Goal: Contribute content

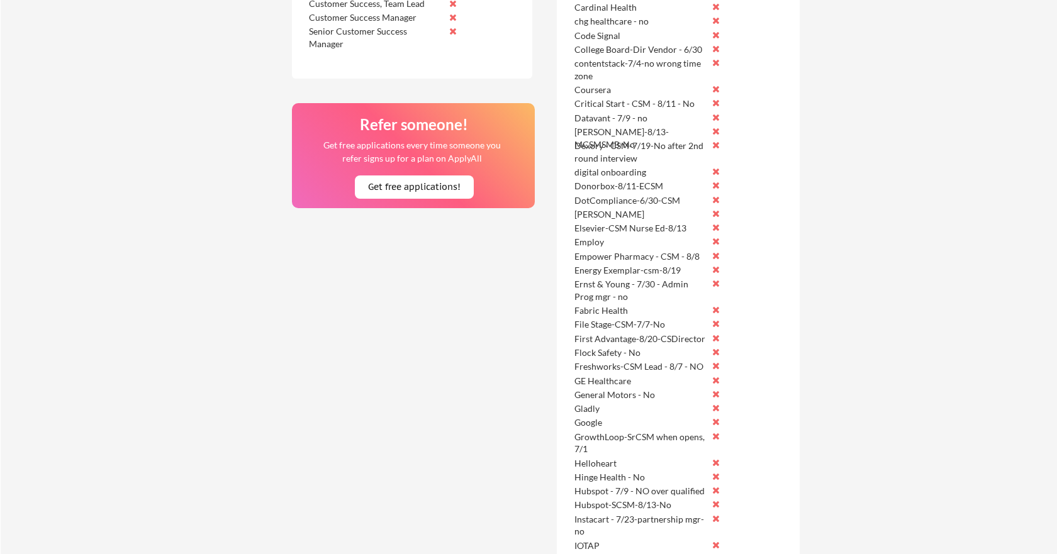
scroll to position [394, 0]
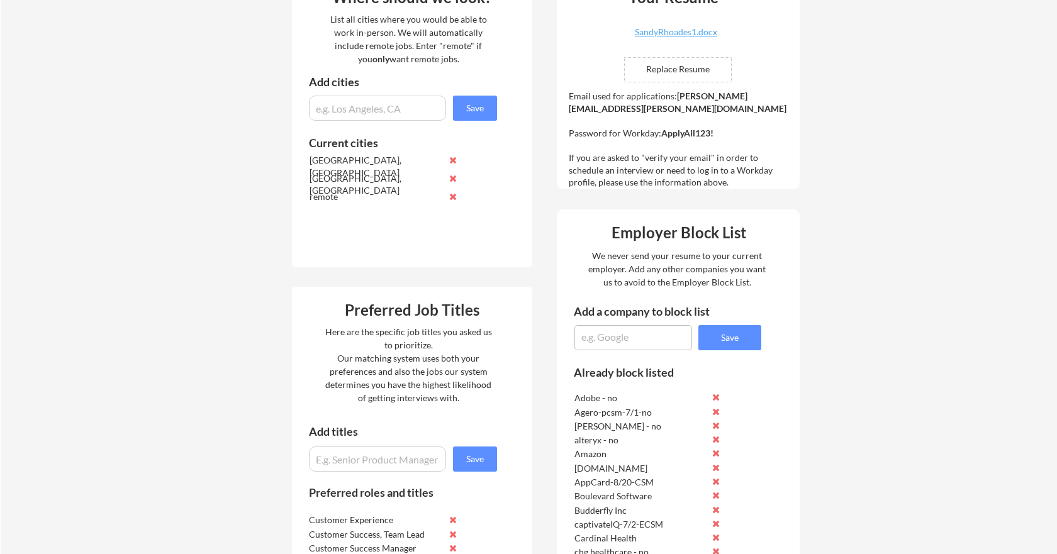
click at [593, 333] on textarea at bounding box center [633, 337] width 118 height 25
type textarea "Empower pharmacy-8/22-No"
click at [725, 342] on button "Save" at bounding box center [729, 337] width 63 height 25
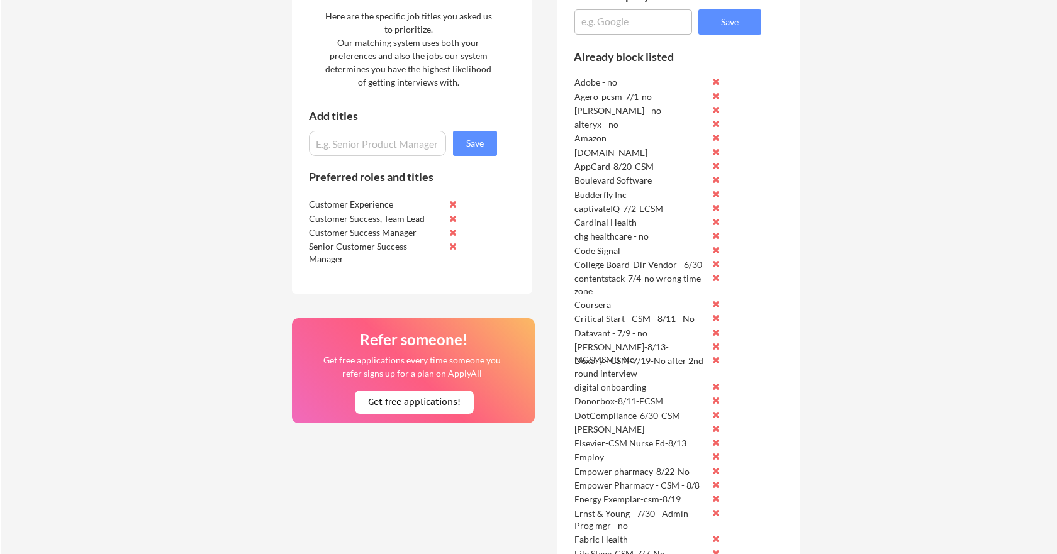
scroll to position [941, 0]
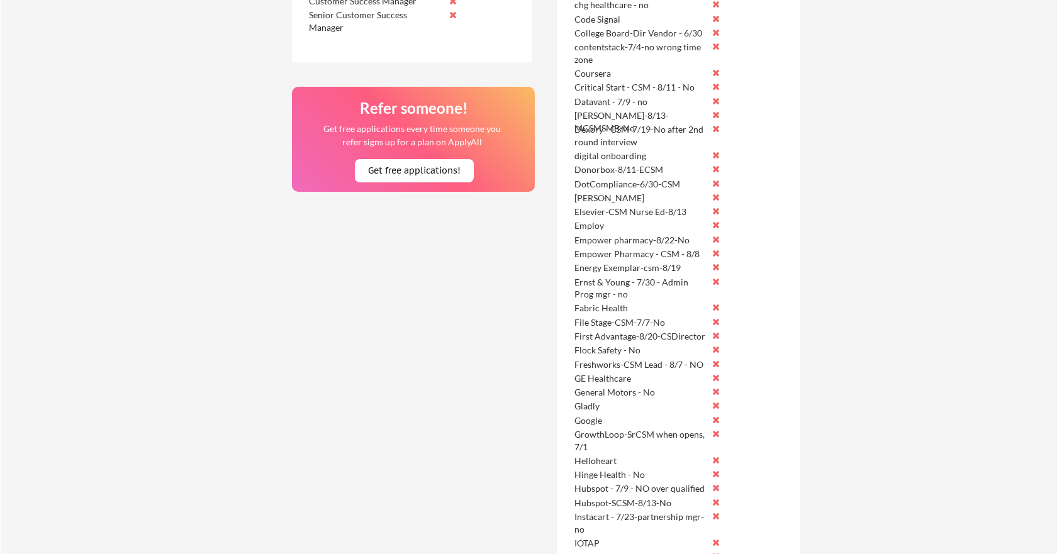
click at [716, 252] on button at bounding box center [715, 252] width 9 height 9
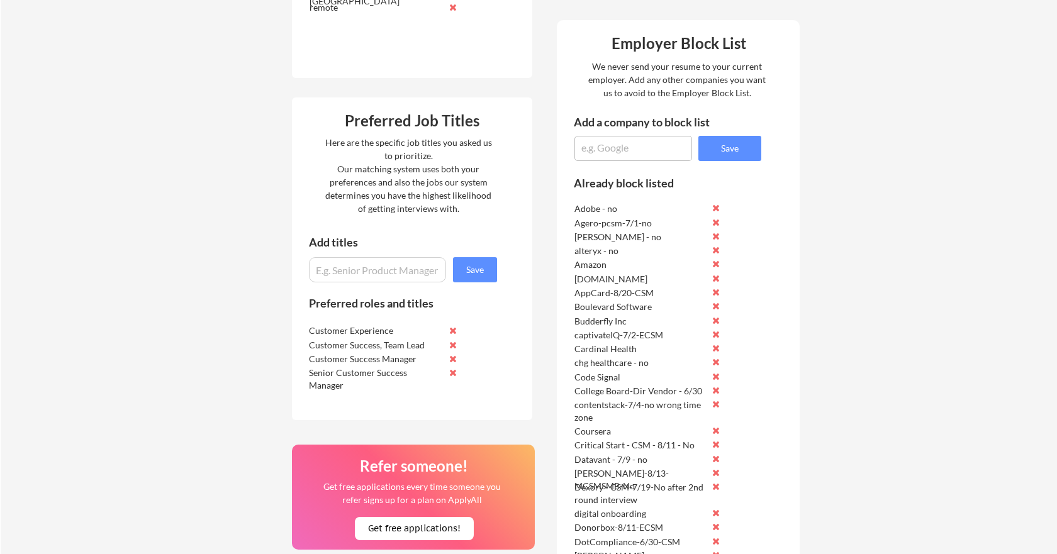
scroll to position [476, 0]
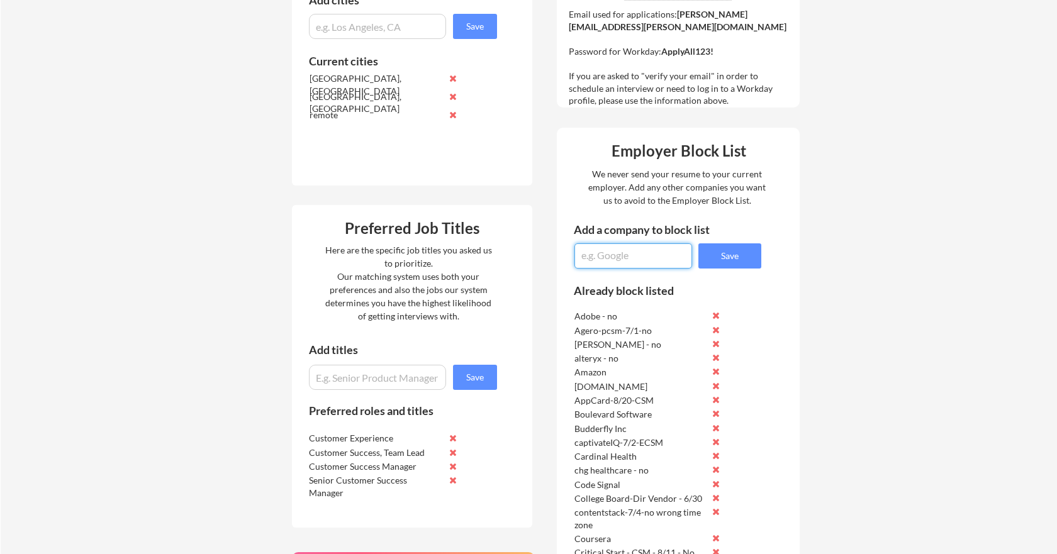
click at [616, 253] on textarea at bounding box center [633, 255] width 118 height 25
type textarea "Iterable-SStratCSM-8/222-No"
click at [735, 253] on button "Save" at bounding box center [729, 255] width 63 height 25
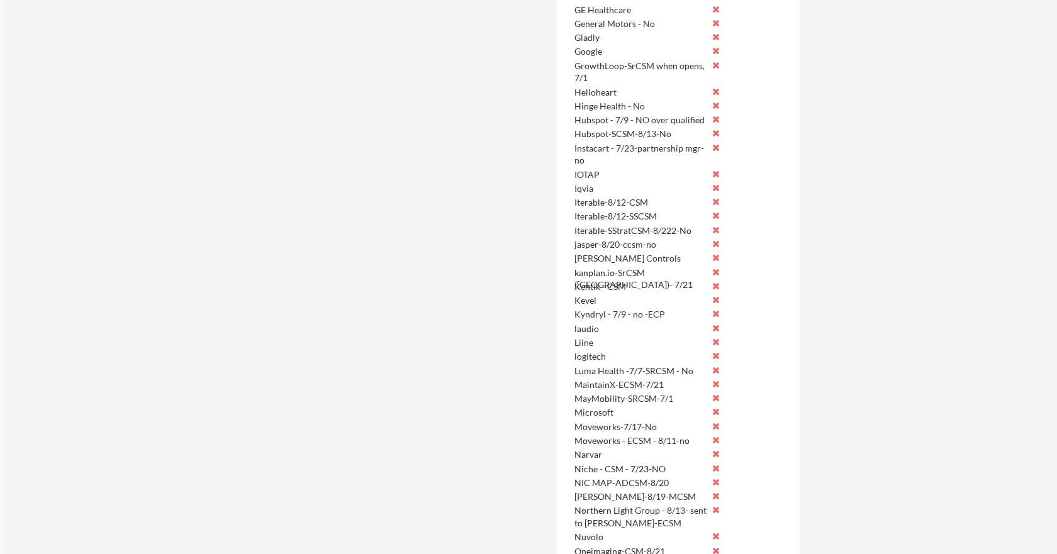
scroll to position [1281, 0]
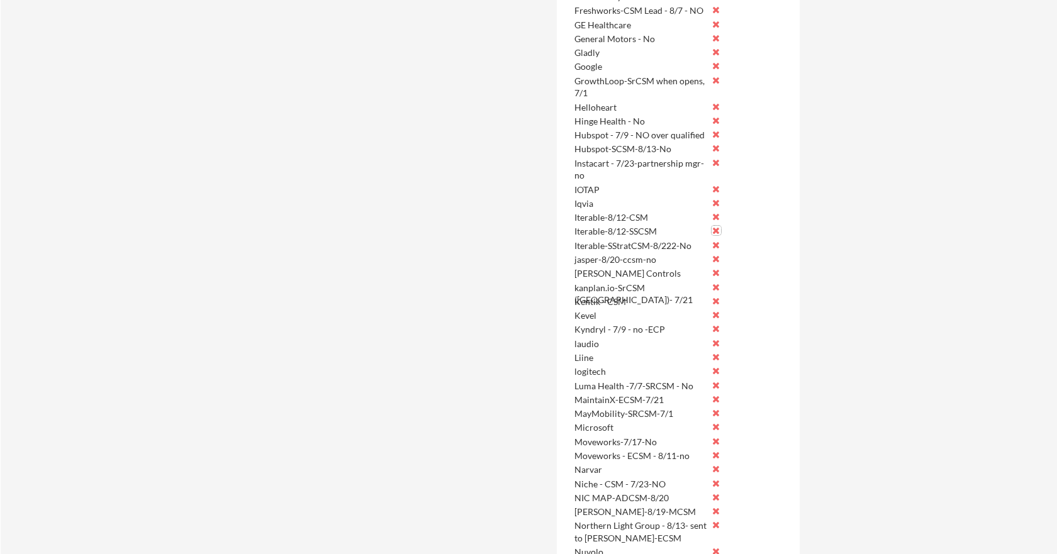
click at [715, 229] on button at bounding box center [715, 230] width 9 height 9
